Goal: Task Accomplishment & Management: Manage account settings

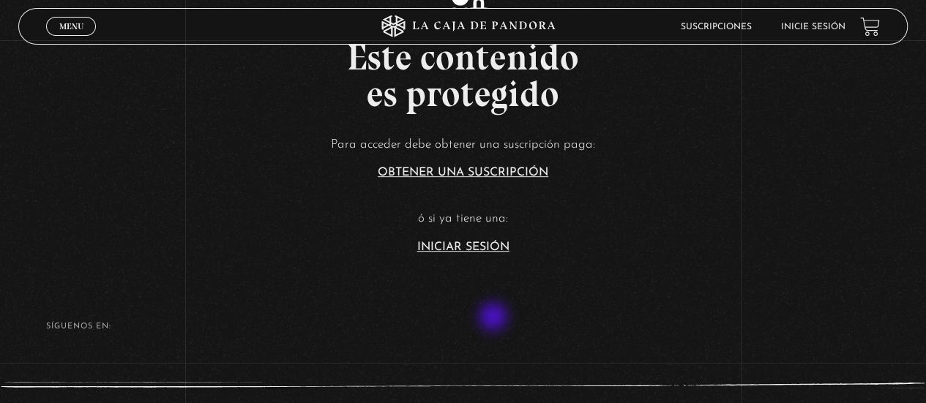
scroll to position [293, 0]
click at [488, 243] on link "Iniciar Sesión" at bounding box center [463, 247] width 92 height 12
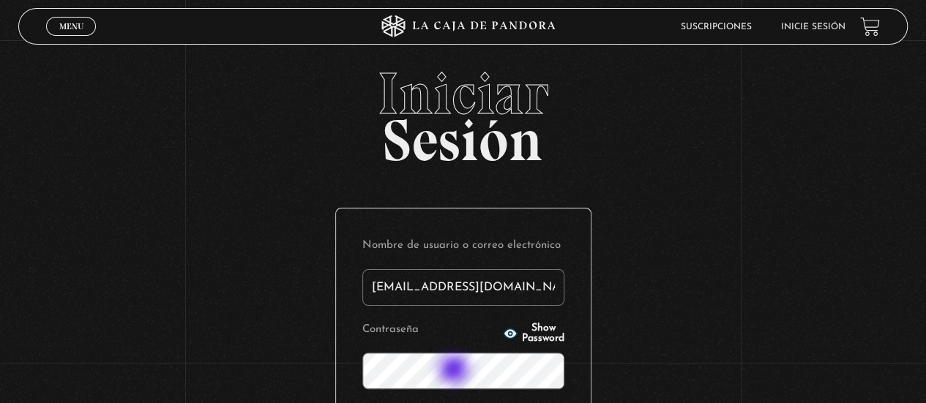
type input "[EMAIL_ADDRESS][DOMAIN_NAME]"
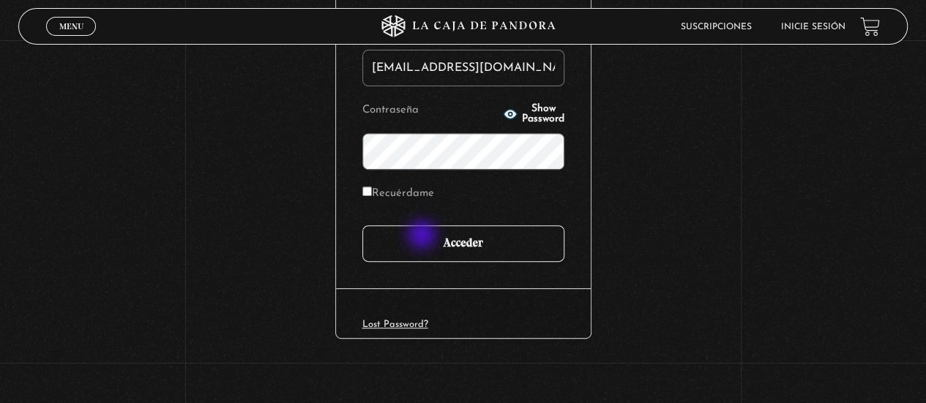
click at [423, 236] on input "Acceder" at bounding box center [463, 243] width 202 height 37
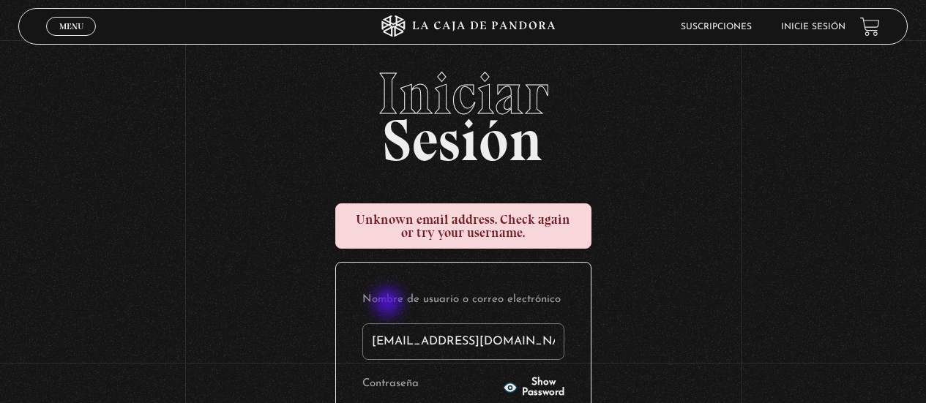
scroll to position [146, 0]
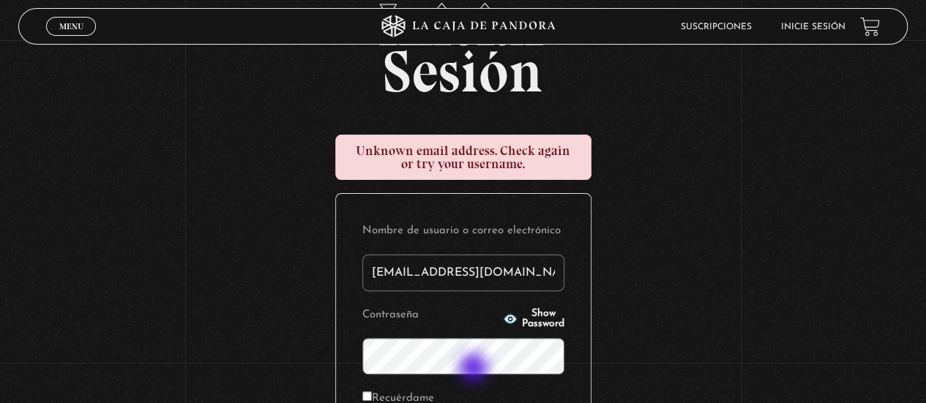
scroll to position [146, 0]
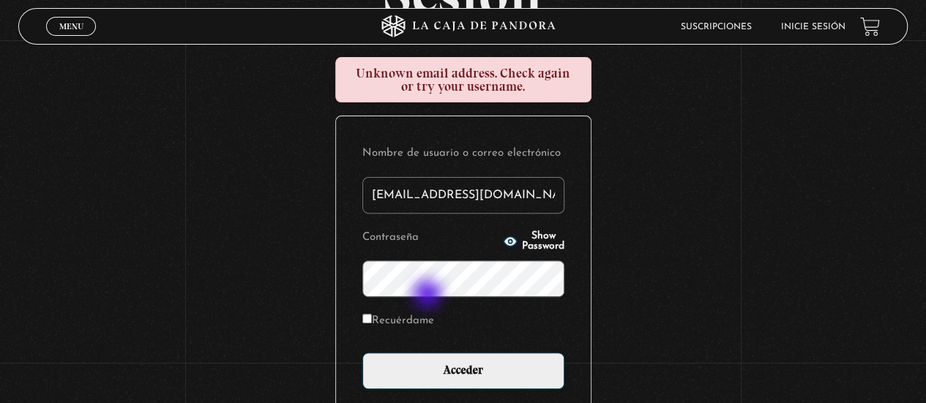
type input "[EMAIL_ADDRESS][DOMAIN_NAME]"
